Goal: Contribute content

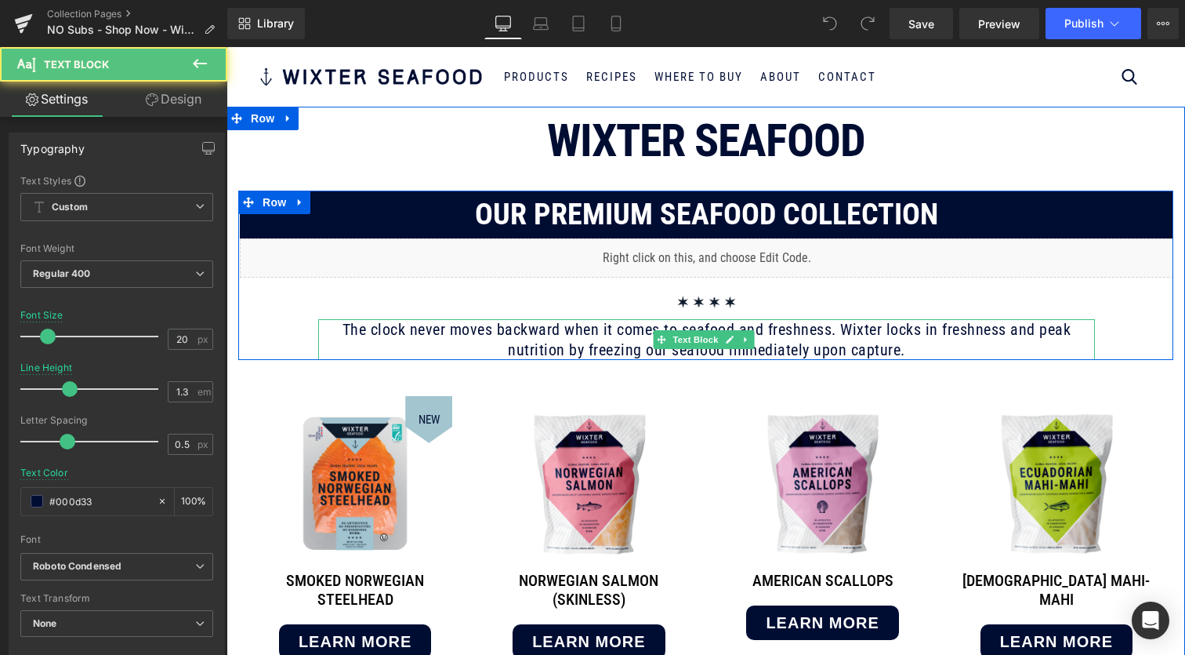
click at [772, 350] on p "The clock never moves backward when it comes to seafood and freshness. Wixter l…" at bounding box center [706, 339] width 777 height 41
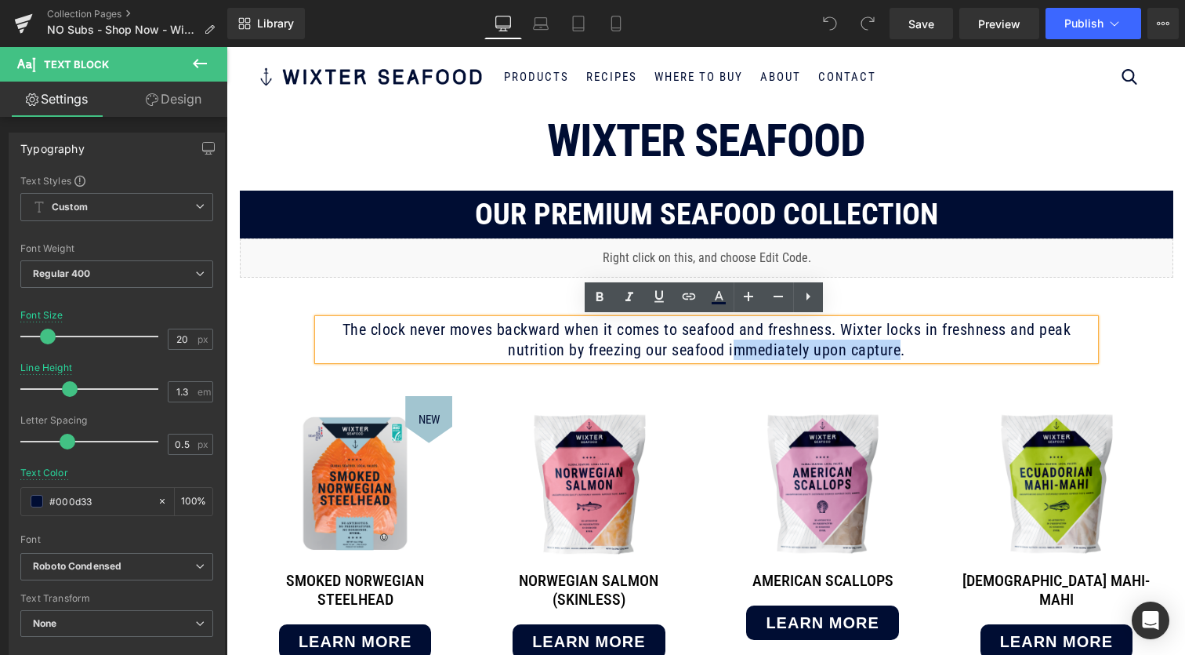
drag, startPoint x: 726, startPoint y: 350, endPoint x: 891, endPoint y: 357, distance: 165.5
click at [891, 357] on p "The clock never moves backward when it comes to seafood and freshness. Wixter l…" at bounding box center [706, 339] width 777 height 41
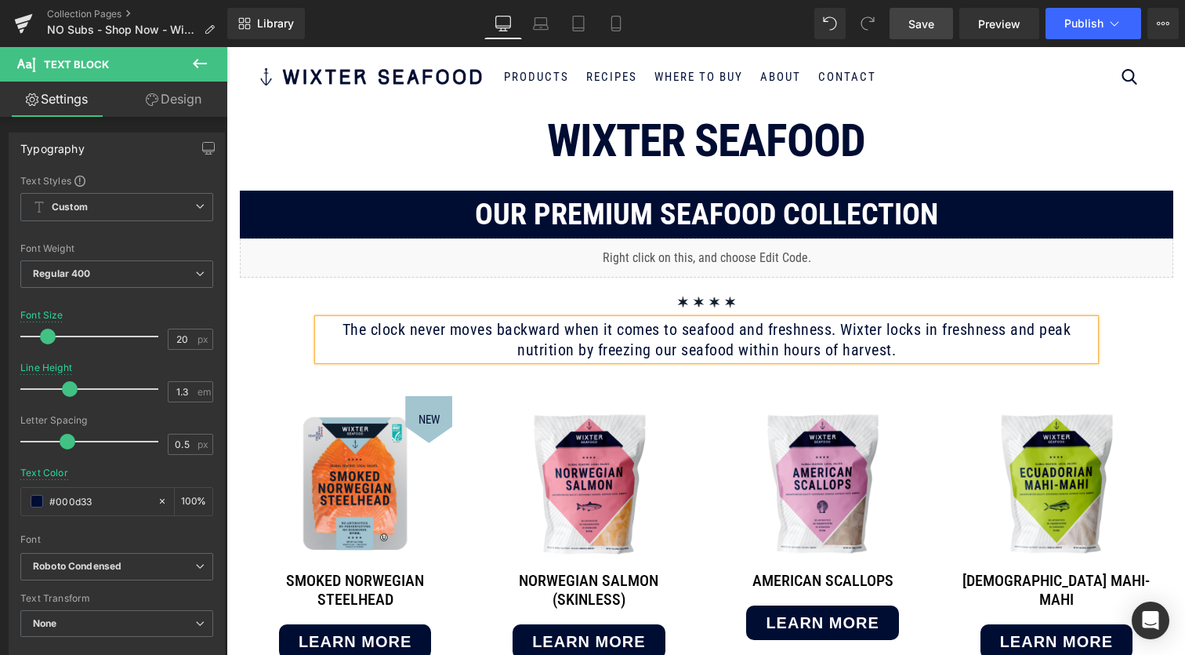
click at [934, 20] on span "Save" at bounding box center [922, 24] width 26 height 16
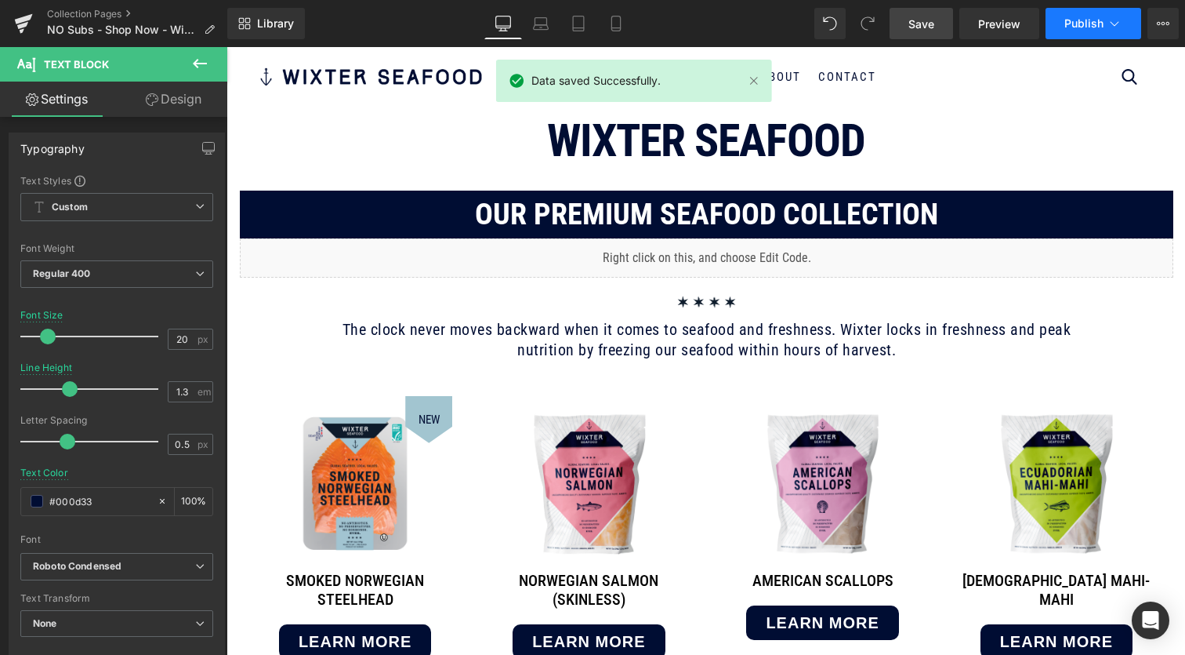
click at [1087, 19] on span "Publish" at bounding box center [1084, 23] width 39 height 13
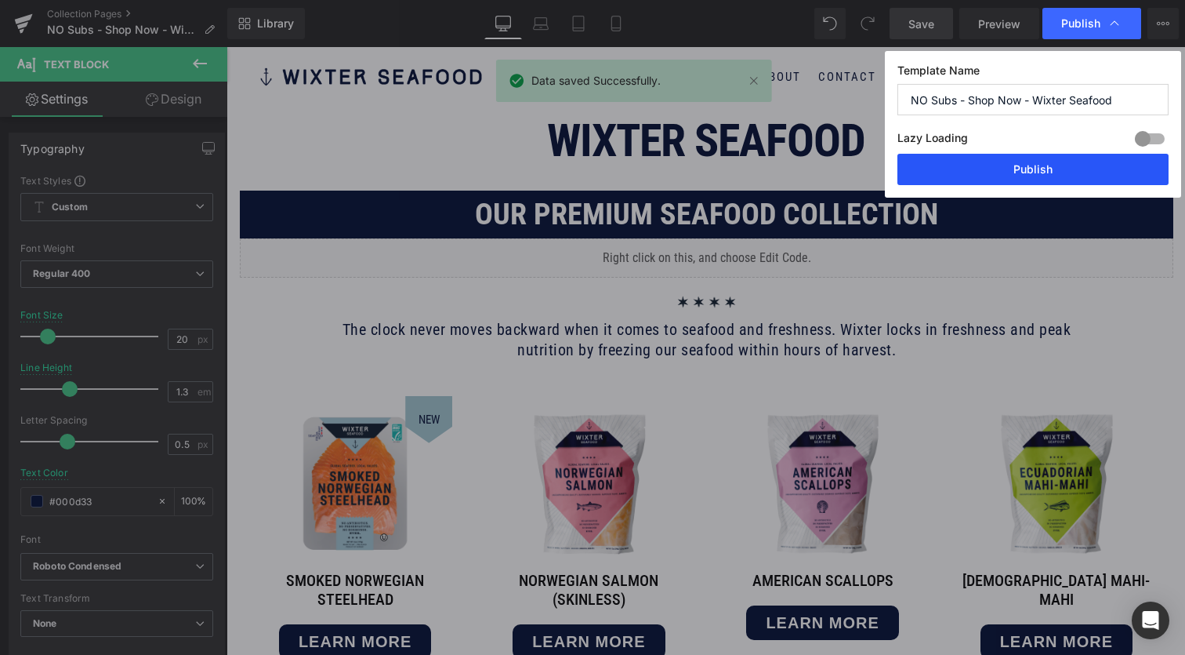
click at [1051, 167] on button "Publish" at bounding box center [1033, 169] width 271 height 31
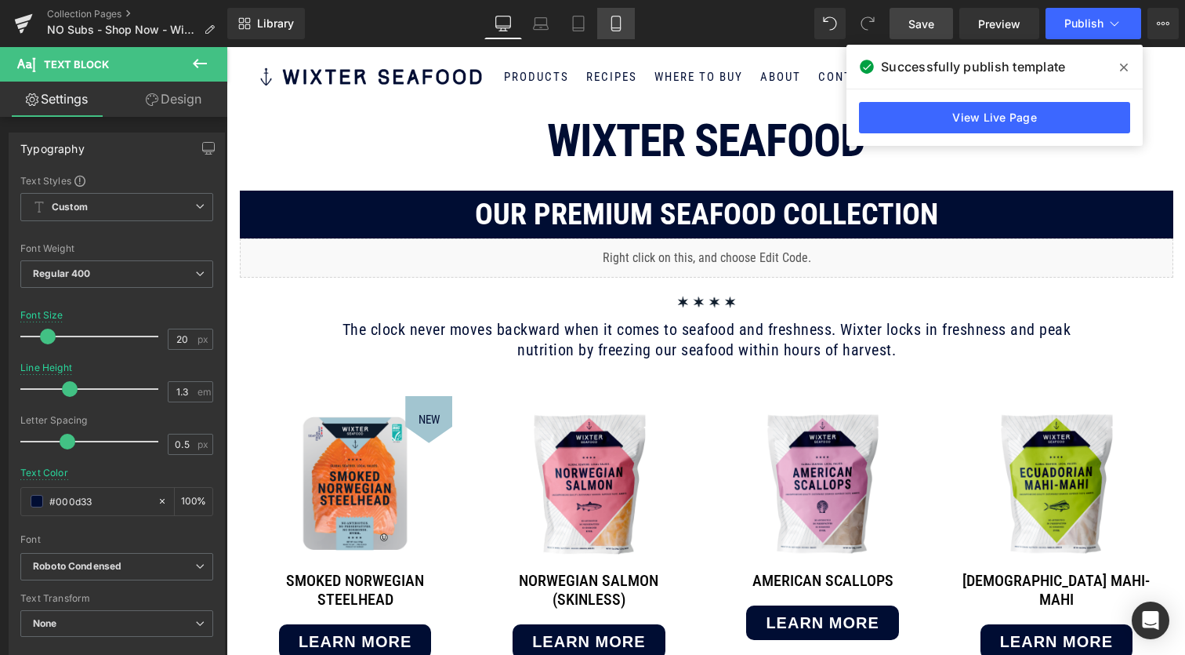
click at [625, 26] on link "Mobile" at bounding box center [616, 23] width 38 height 31
type input "16"
type input "1.2"
type input "#181a20"
type input "100"
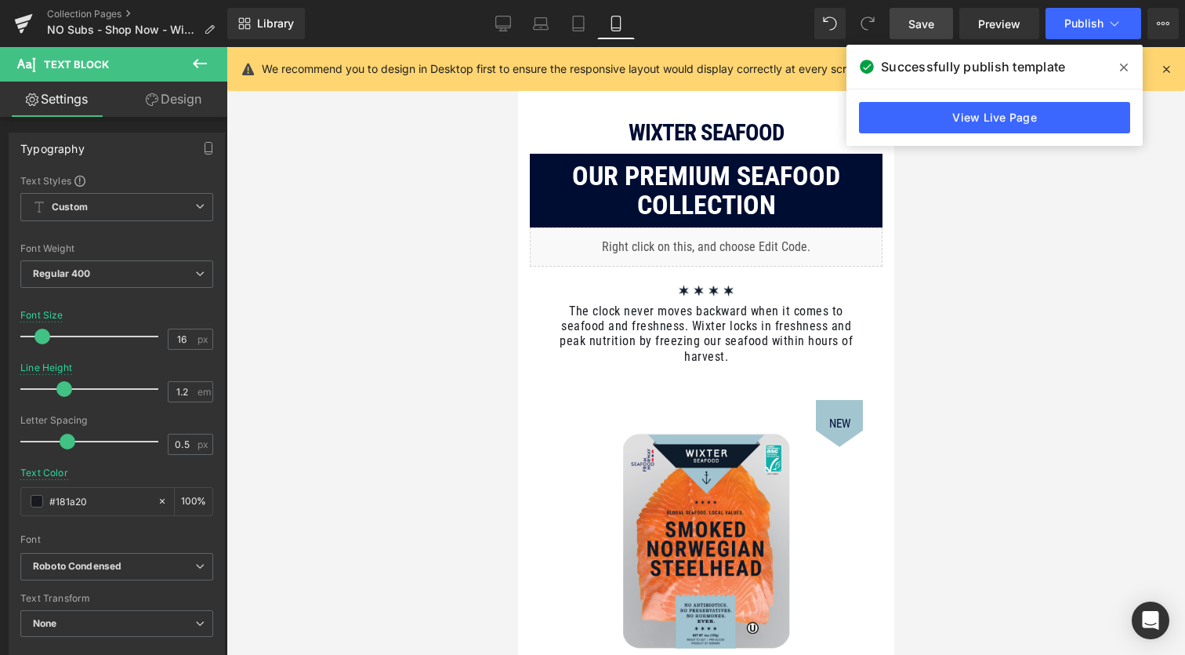
scroll to position [48, 0]
